Goal: Check status: Check status

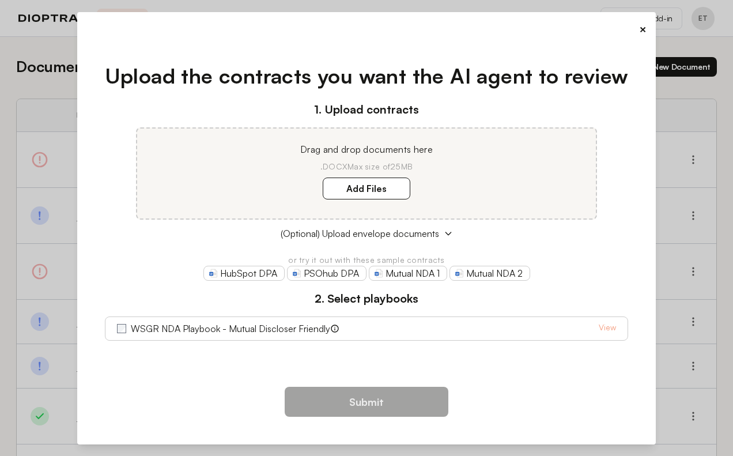
click at [648, 33] on div "× Upload the contracts you want the AI agent to review 1. Upload contracts Drag…" at bounding box center [366, 228] width 579 height 432
click at [645, 33] on button "×" at bounding box center [642, 29] width 7 height 16
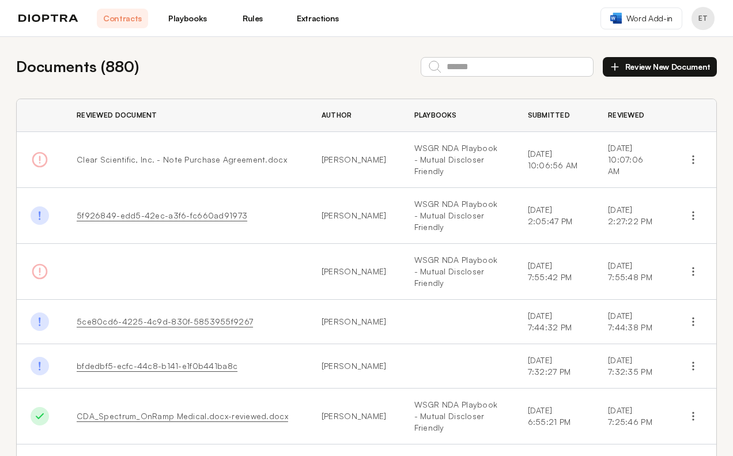
click at [221, 158] on span "Clear Scientific, Inc. - Note Purchase Agreement.docx" at bounding box center [182, 159] width 210 height 10
click at [688, 156] on icon "button" at bounding box center [694, 160] width 12 height 12
click at [554, 163] on td "[DATE] 10:06:56 AM" at bounding box center [554, 160] width 81 height 56
click at [186, 159] on span "Clear Scientific, Inc. - Note Purchase Agreement.docx" at bounding box center [182, 159] width 210 height 10
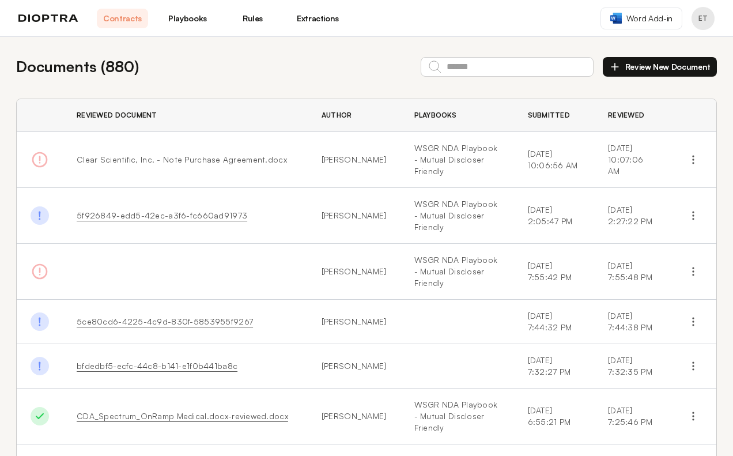
click at [104, 153] on td "Clear Scientific, Inc. - Note Purchase Agreement.docx" at bounding box center [185, 160] width 245 height 56
